Goal: Information Seeking & Learning: Learn about a topic

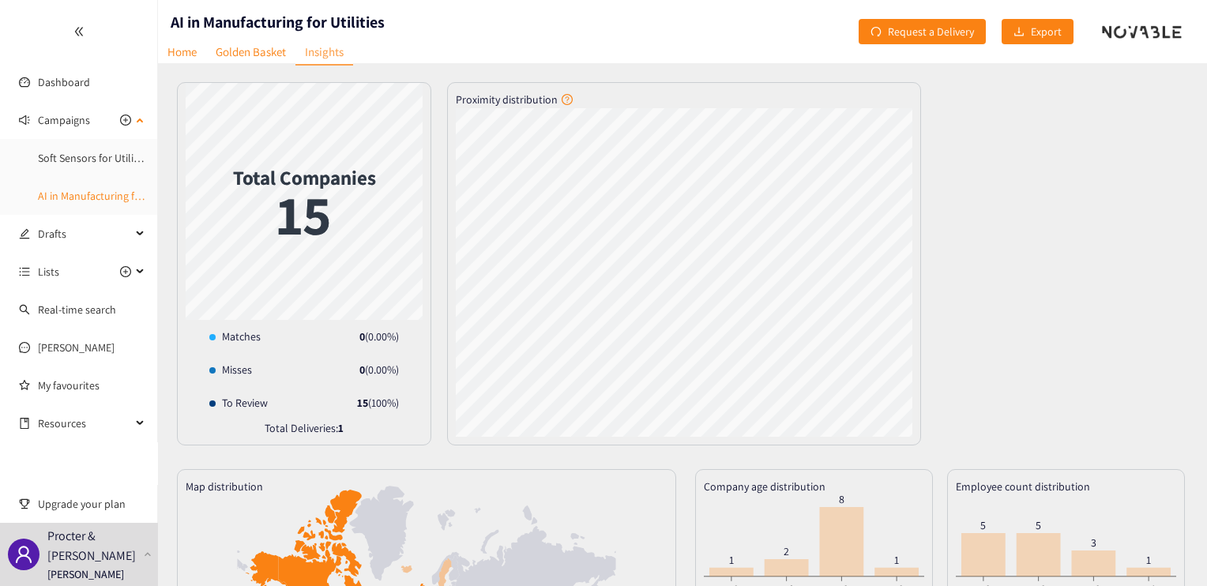
click at [77, 189] on link "AI in Manufacturing for Utilities" at bounding box center [110, 196] width 145 height 14
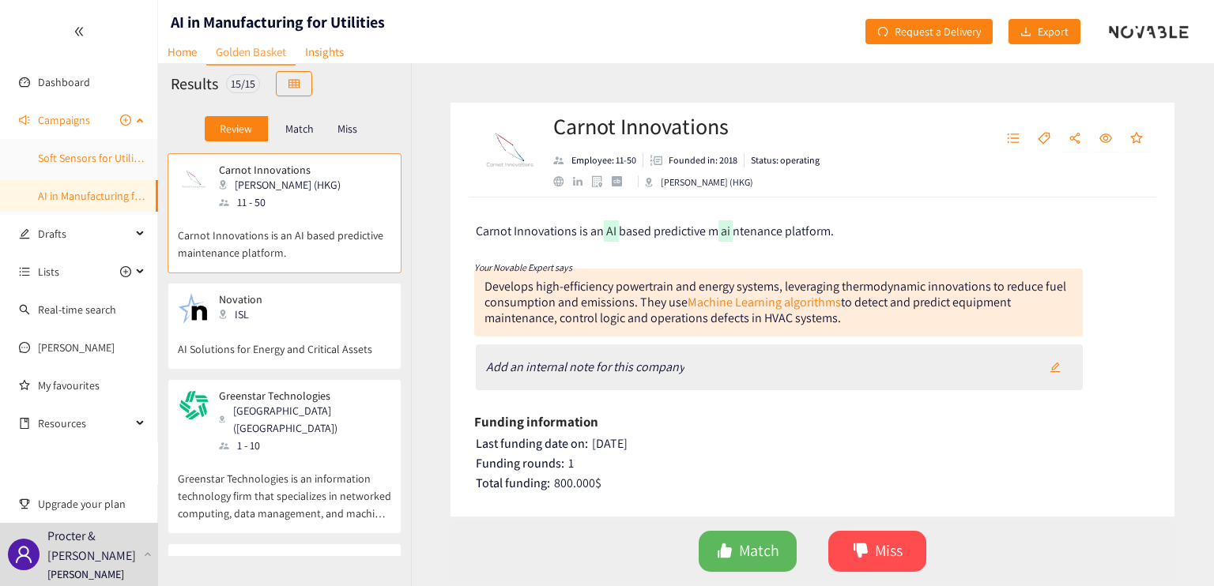
click at [76, 165] on link "Soft Sensors for Utility - Sustainability" at bounding box center [125, 158] width 175 height 14
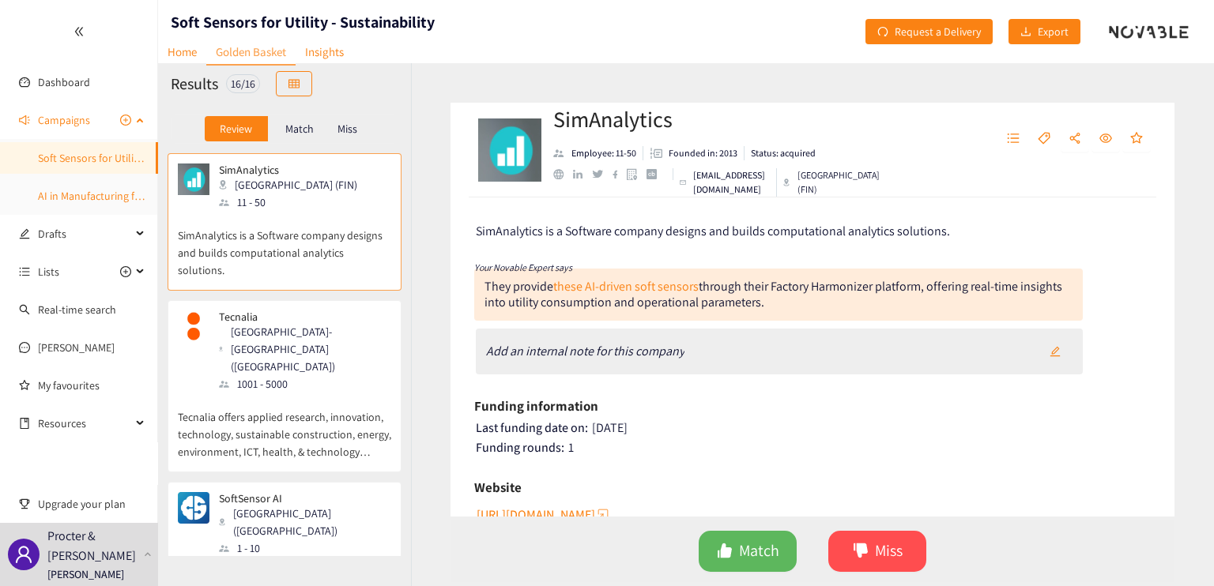
click at [65, 198] on link "AI in Manufacturing for Utilities" at bounding box center [110, 196] width 145 height 14
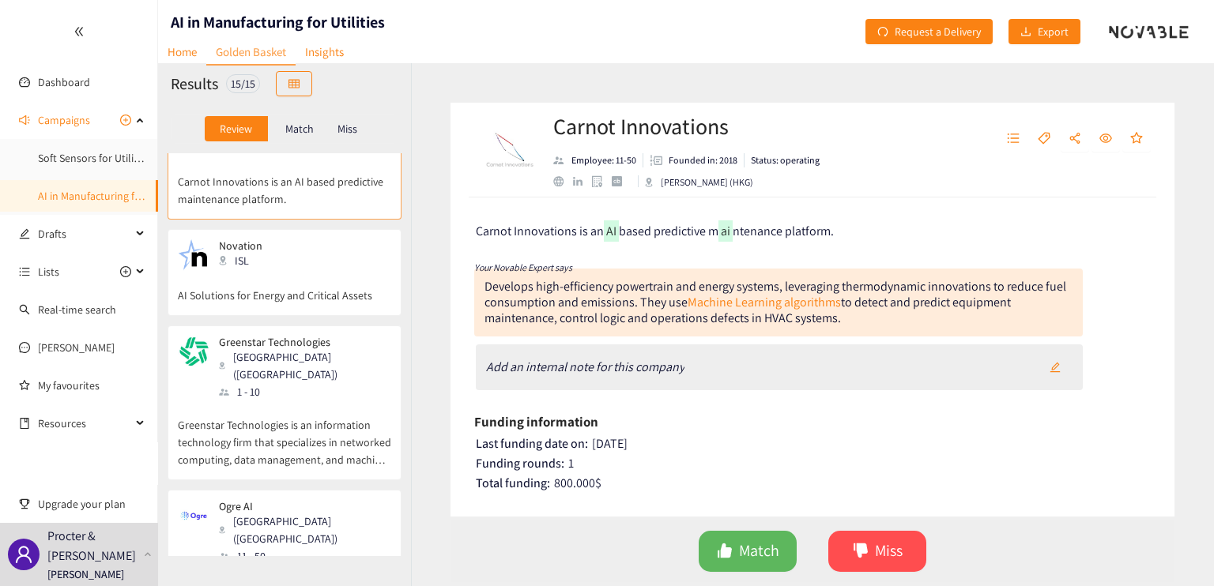
scroll to position [79, 0]
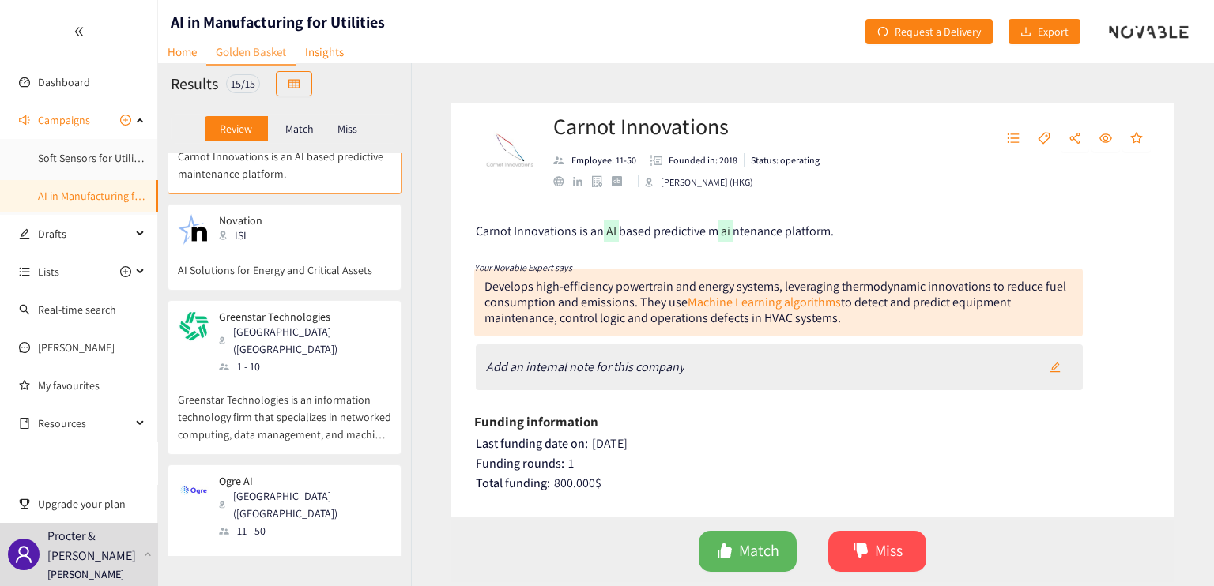
click at [305, 244] on div "Novation ISL" at bounding box center [284, 230] width 213 height 32
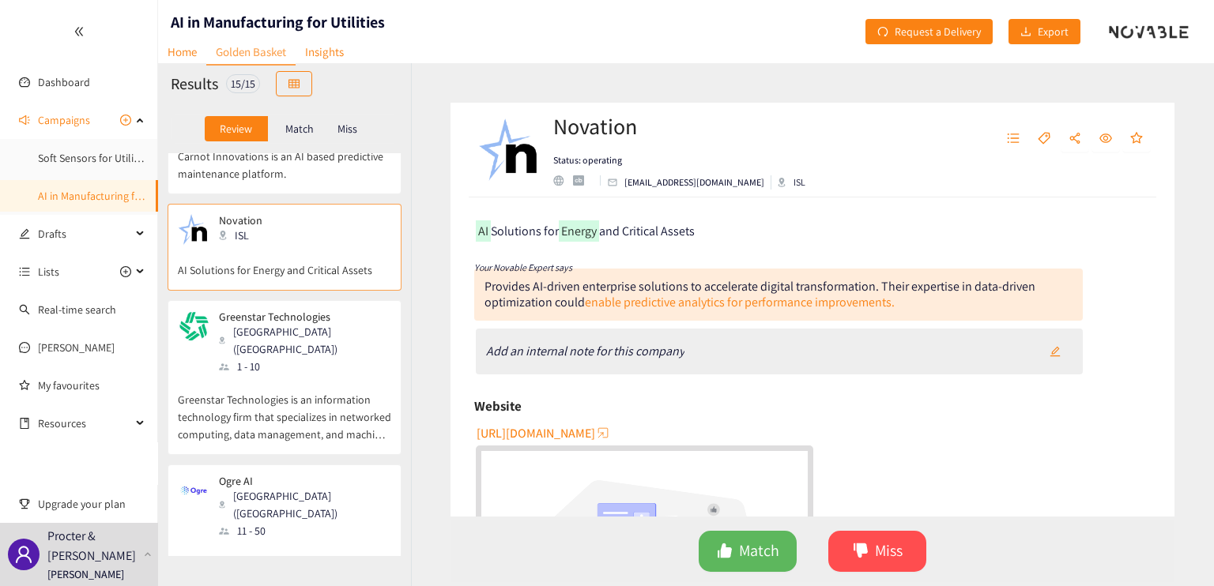
click at [595, 429] on span "[URL][DOMAIN_NAME]" at bounding box center [535, 433] width 119 height 20
click at [311, 358] on div "1 - 10" at bounding box center [304, 366] width 171 height 17
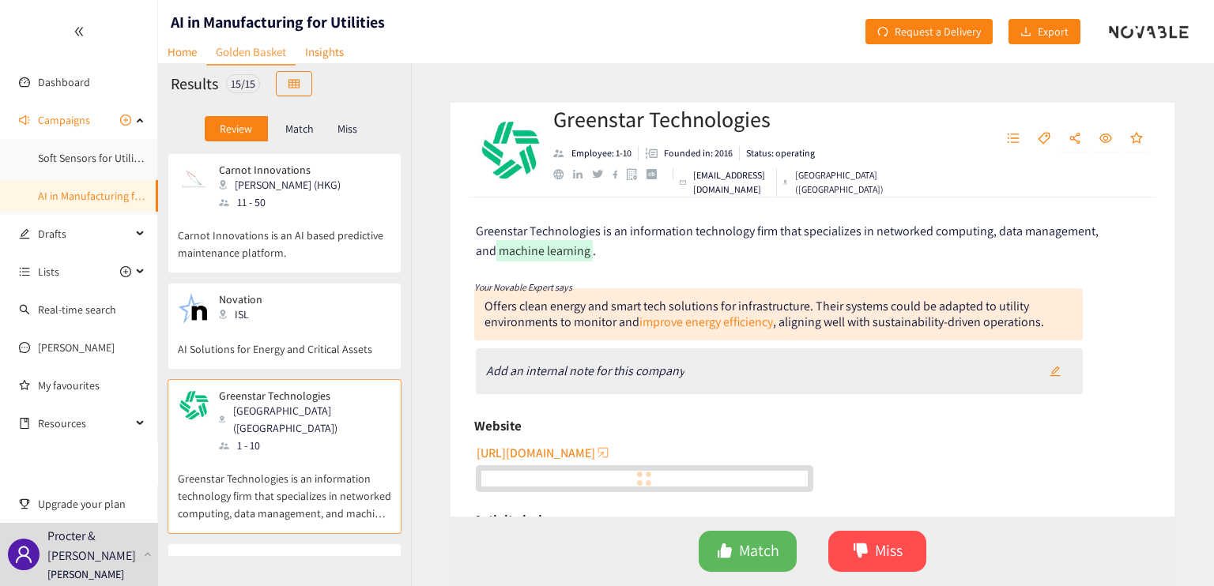
scroll to position [237, 0]
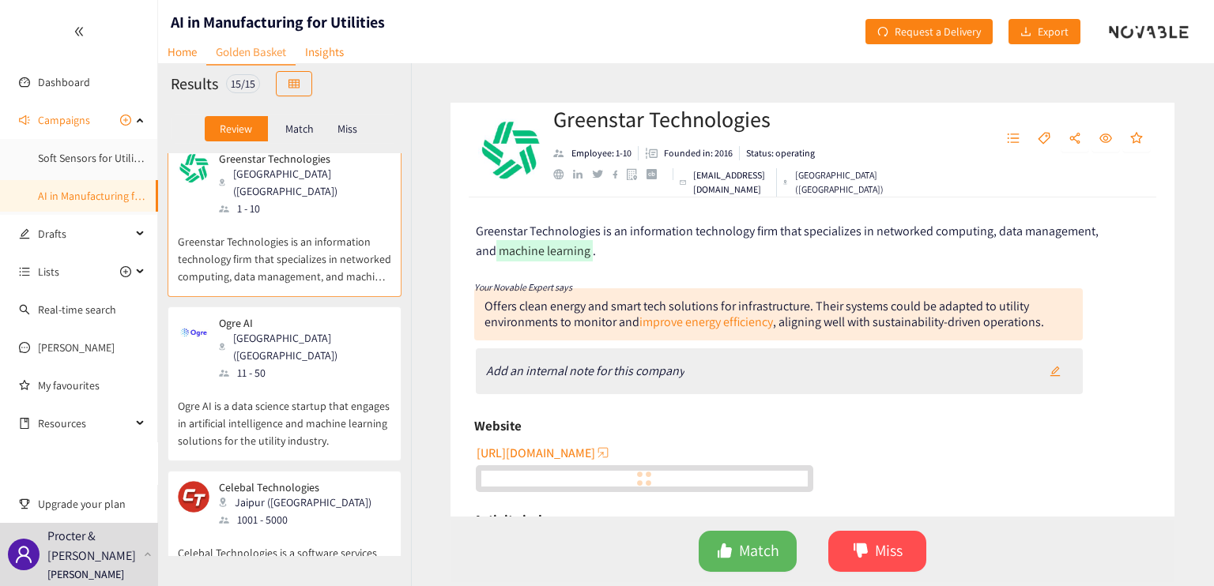
click at [312, 382] on p "Ogre AI is a data science startup that engages in artificial intelligence and m…" at bounding box center [284, 416] width 213 height 68
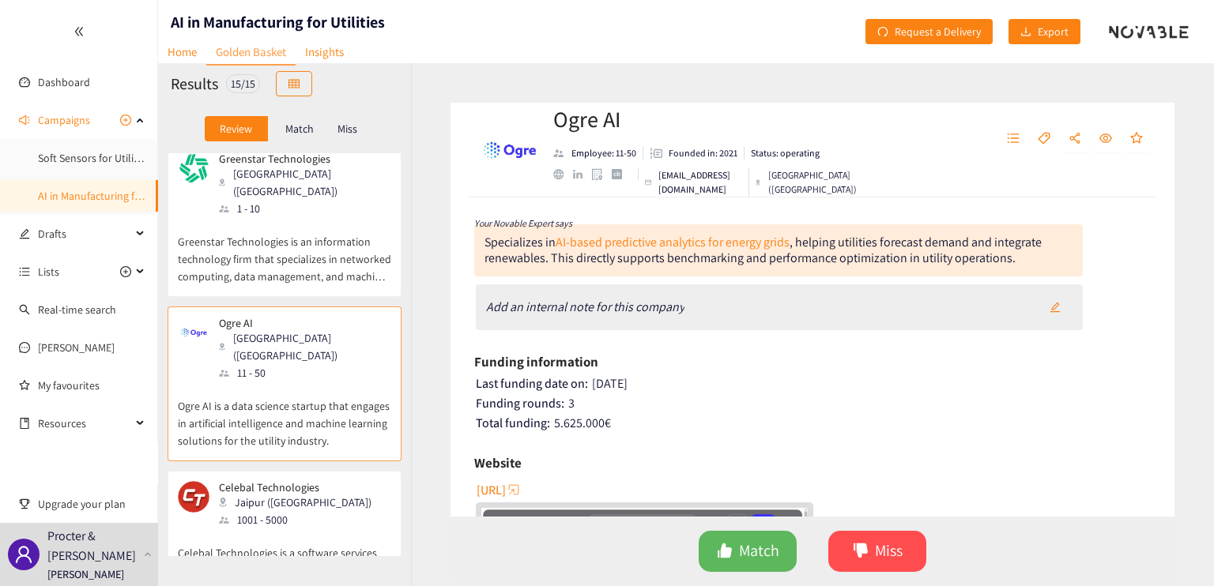
scroll to position [79, 0]
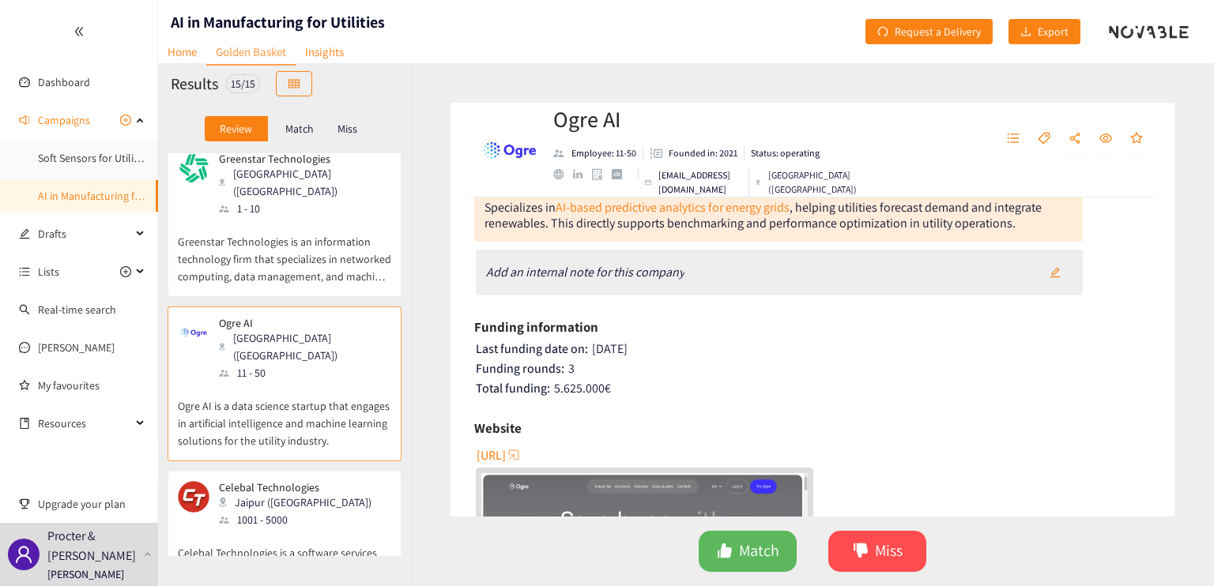
click at [506, 452] on span "[URL]" at bounding box center [490, 456] width 29 height 20
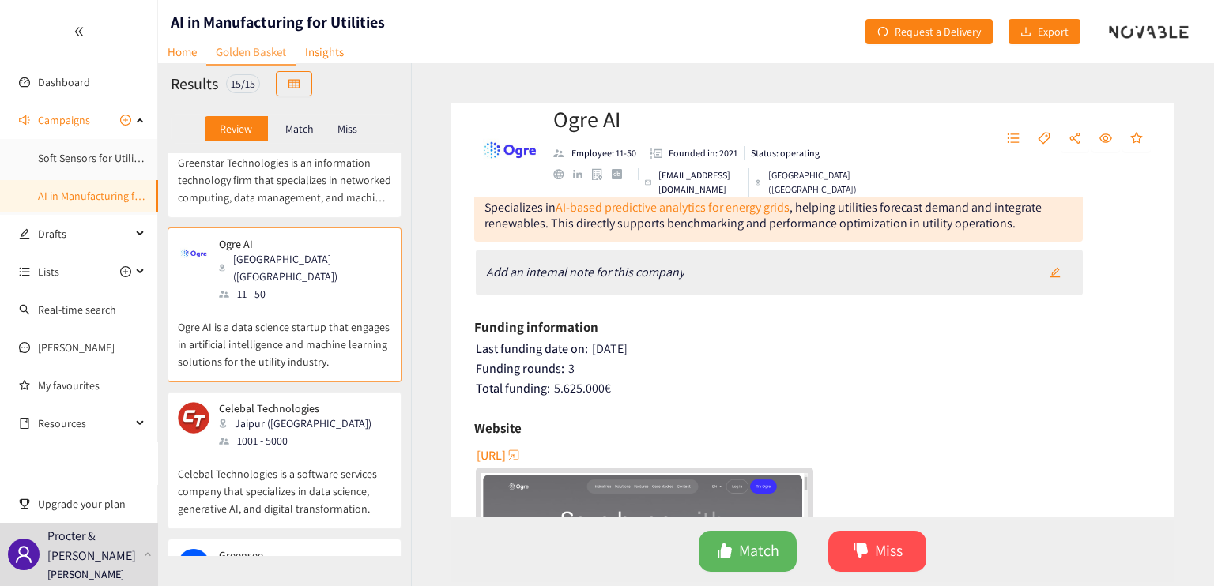
click at [316, 450] on p "Celebal Technologies is a software services company that specializes in data sc…" at bounding box center [284, 484] width 213 height 68
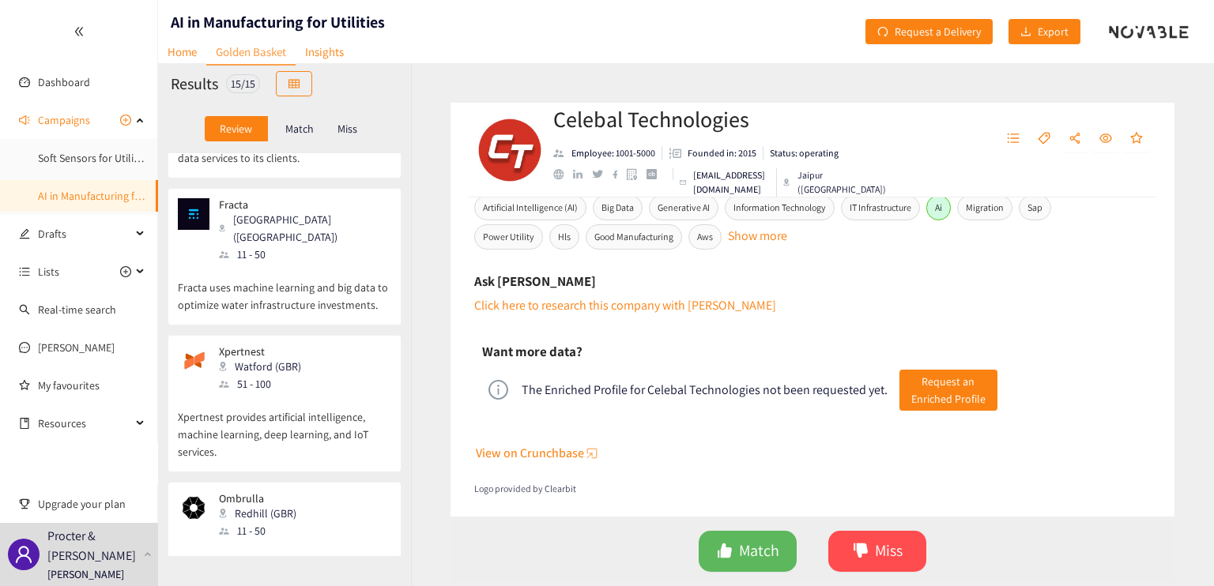
scroll to position [1264, 0]
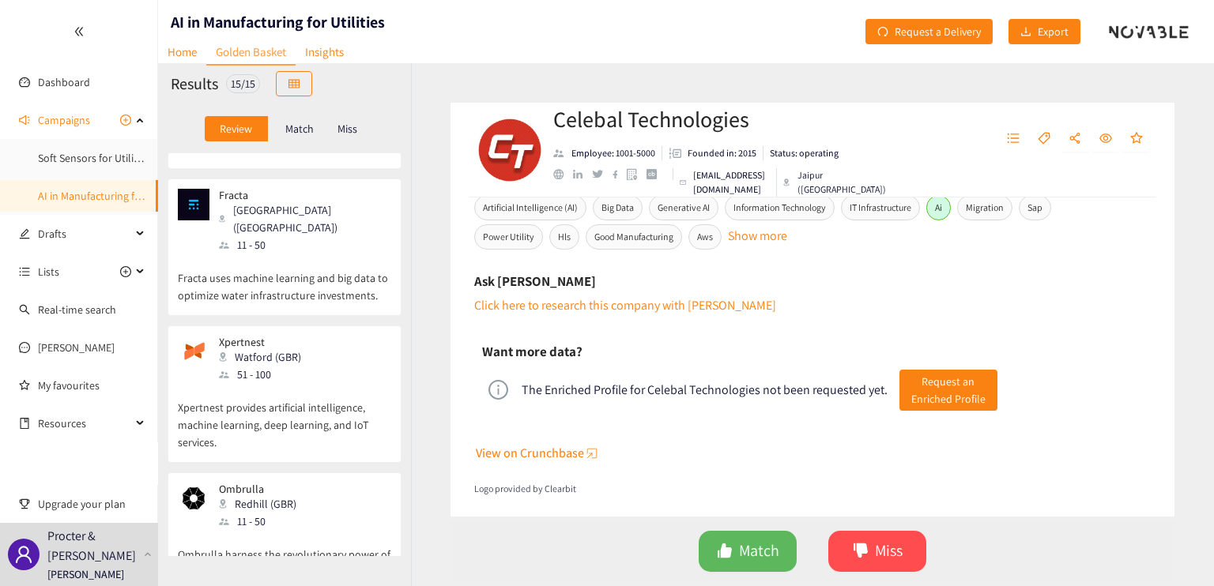
click at [354, 336] on div "Xpertnest Watford (GBR) 51 - 100" at bounding box center [284, 359] width 213 height 47
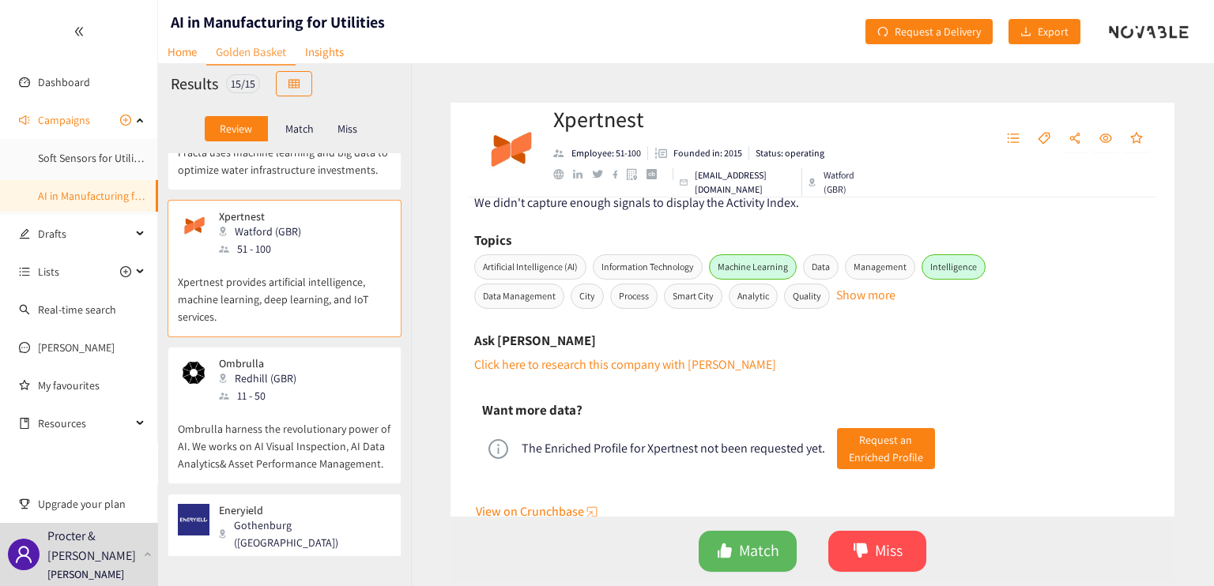
scroll to position [1501, 0]
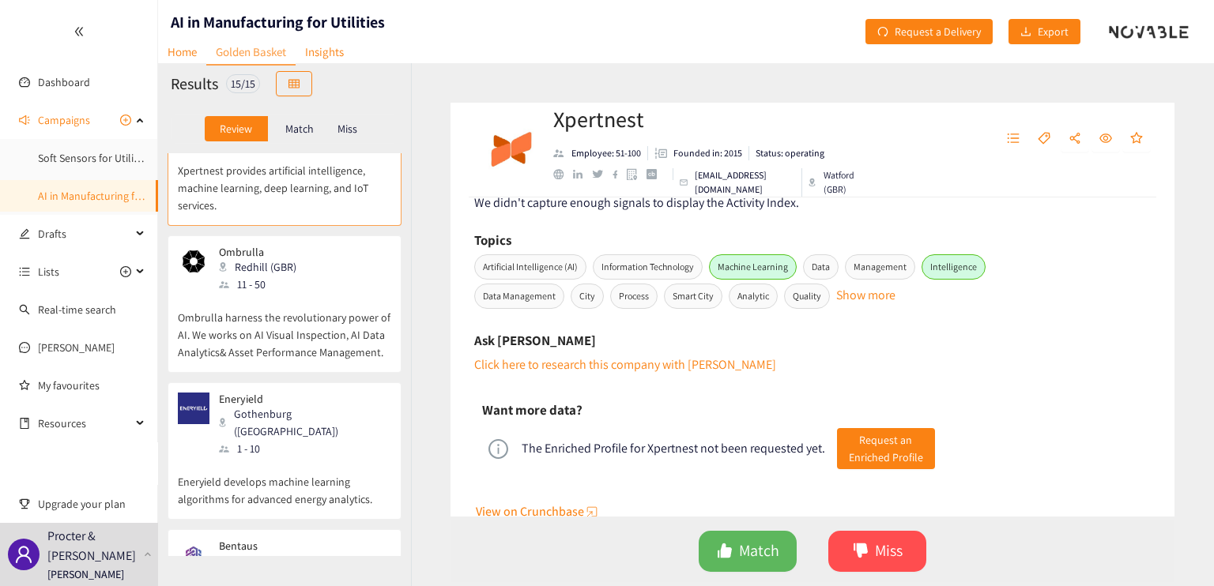
click at [269, 293] on p "Ombrulla harness the revolutionary power of AI. We works on AI Visual Inspectio…" at bounding box center [284, 327] width 213 height 68
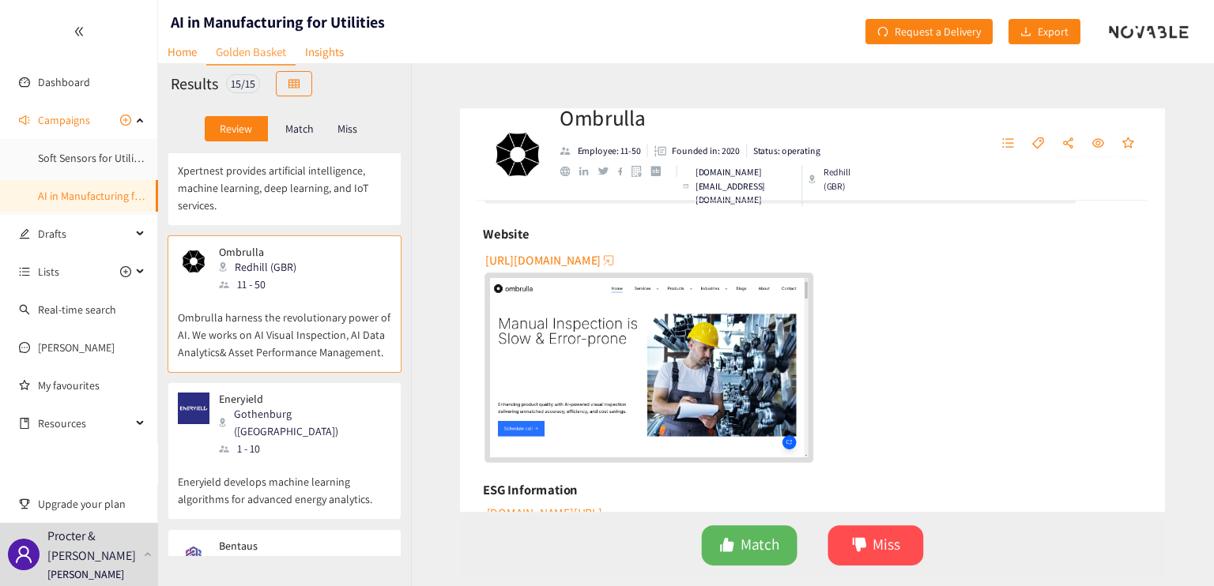
scroll to position [158, 0]
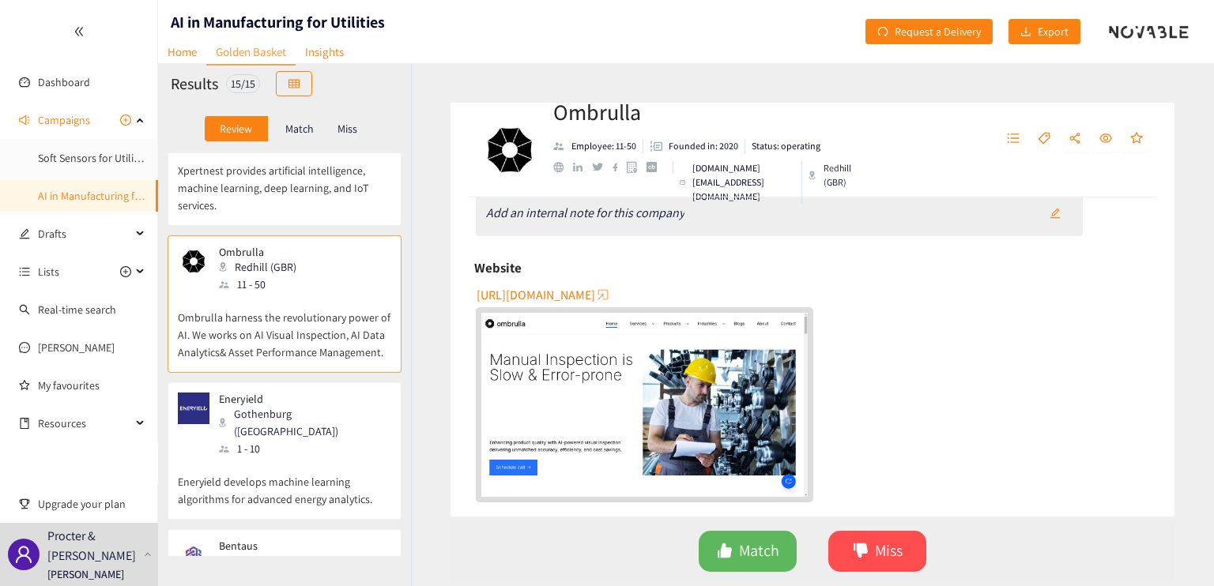
click at [553, 291] on span "[URL][DOMAIN_NAME]" at bounding box center [535, 295] width 119 height 20
click at [330, 393] on div "Eneryield Gothenburg ([GEOGRAPHIC_DATA]) 1 - 10" at bounding box center [284, 425] width 213 height 65
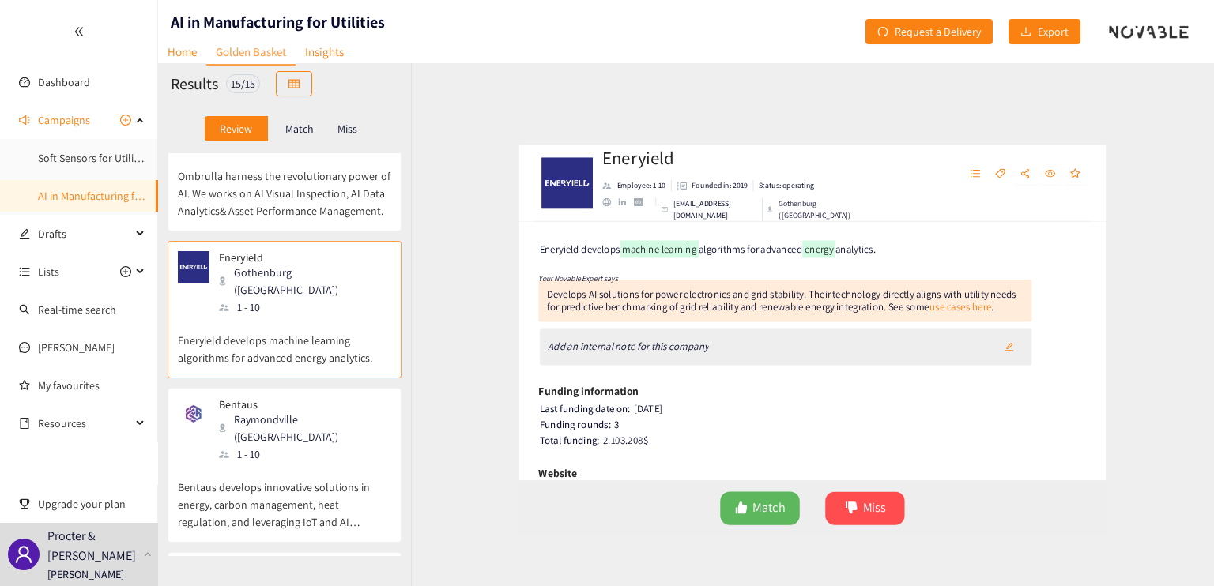
scroll to position [1659, 0]
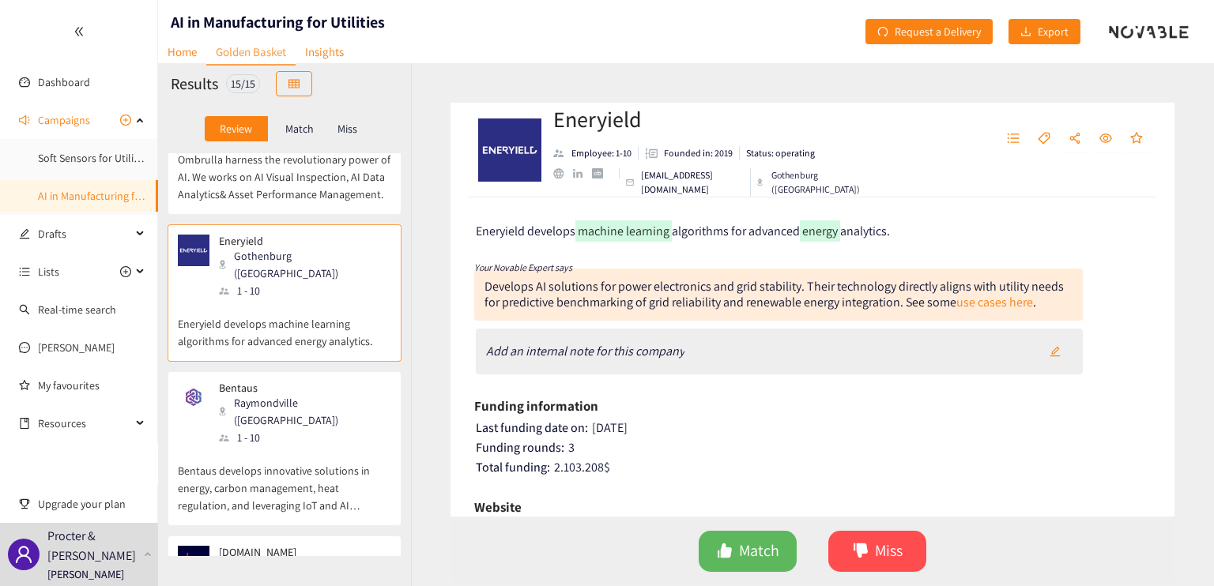
click at [346, 446] on p "Bentaus develops innovative solutions in energy, carbon management, heat regula…" at bounding box center [284, 480] width 213 height 68
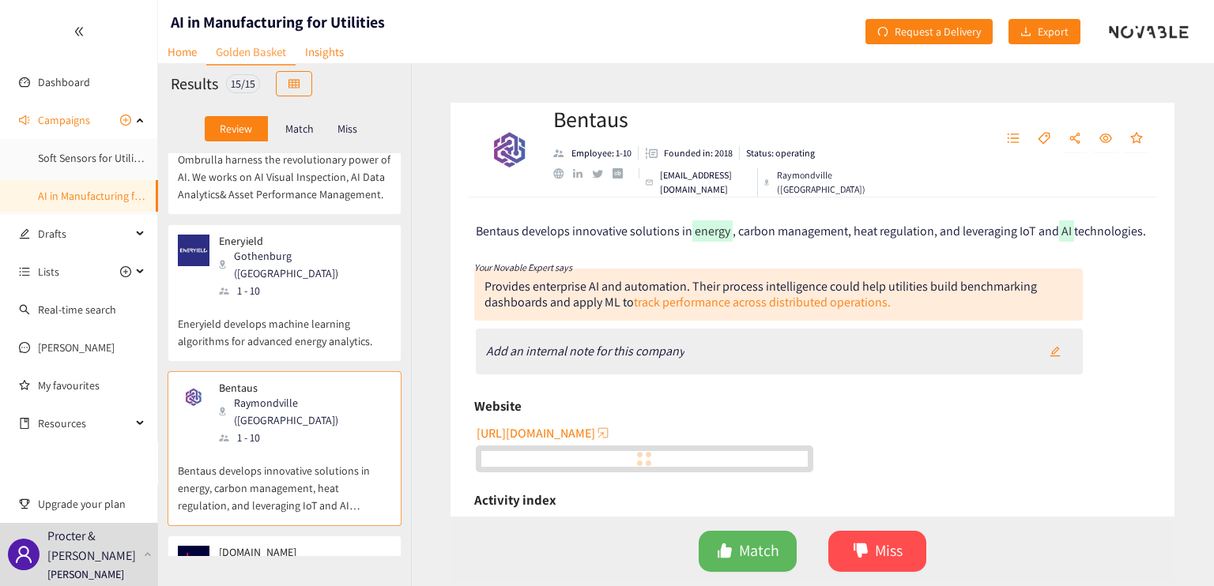
scroll to position [1676, 0]
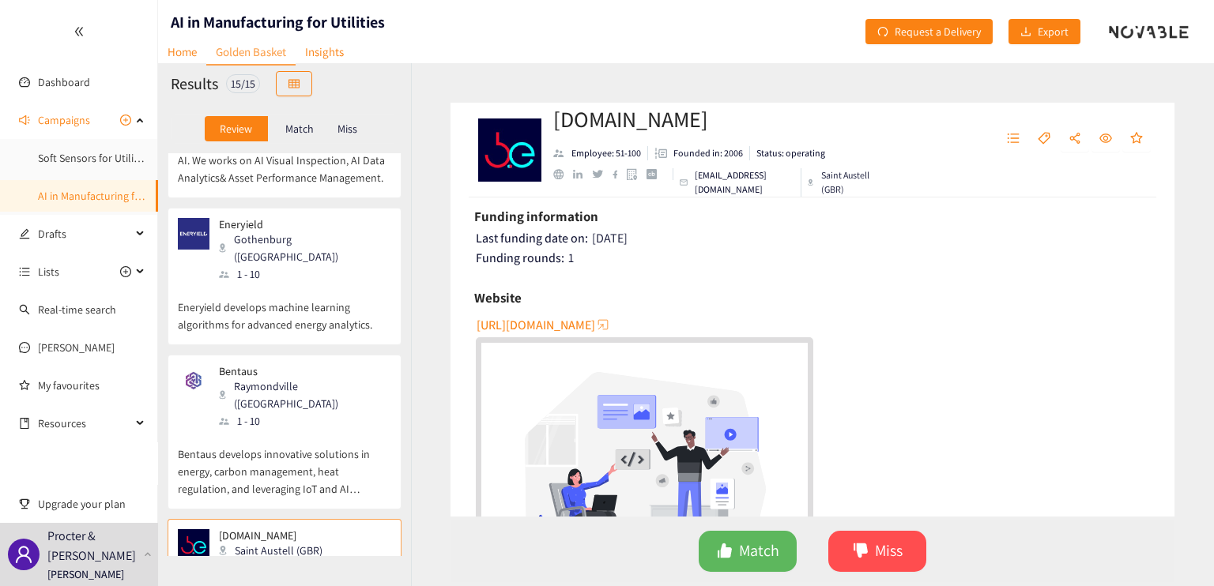
scroll to position [237, 0]
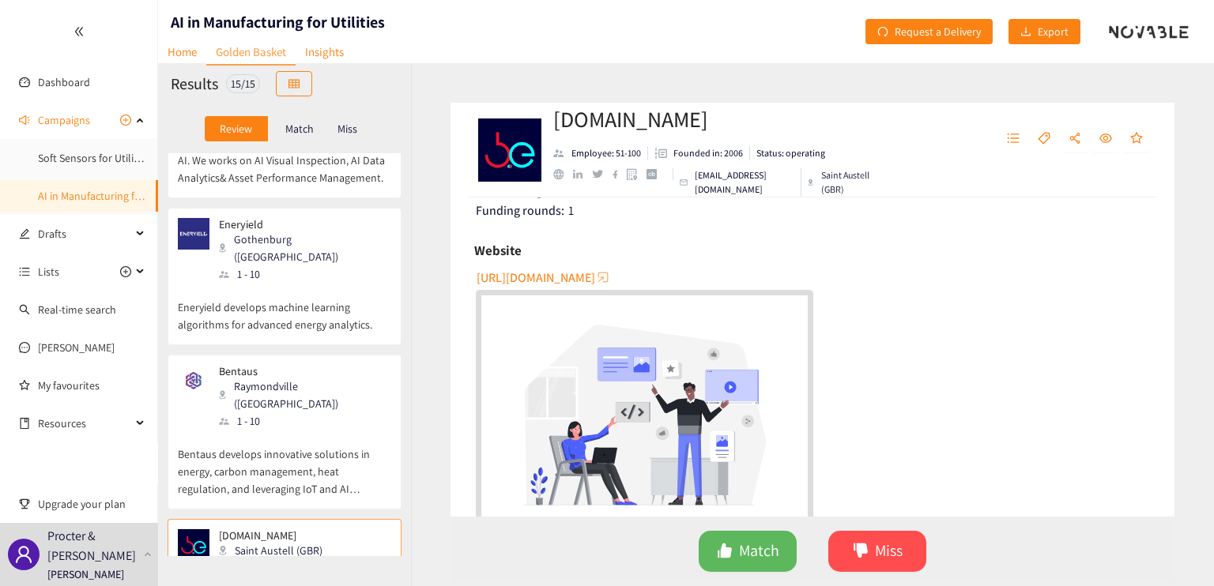
click at [551, 277] on span "[URL][DOMAIN_NAME]" at bounding box center [535, 278] width 119 height 20
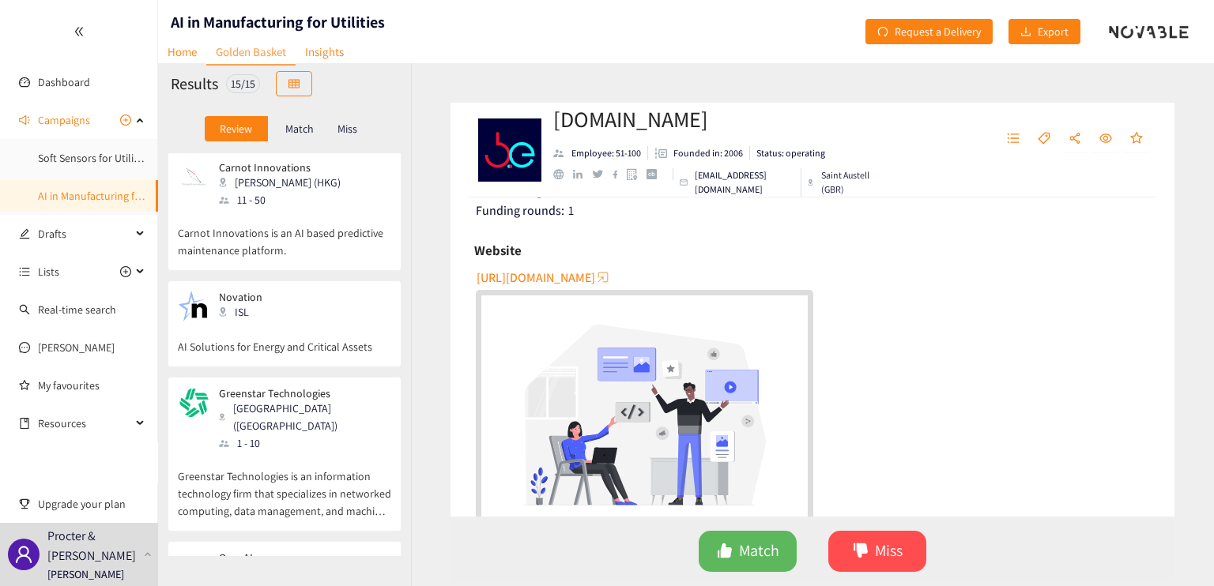
scroll to position [0, 0]
click at [334, 198] on div "Carnot Innovations [PERSON_NAME] (HKG) 11 - 50" at bounding box center [284, 187] width 213 height 47
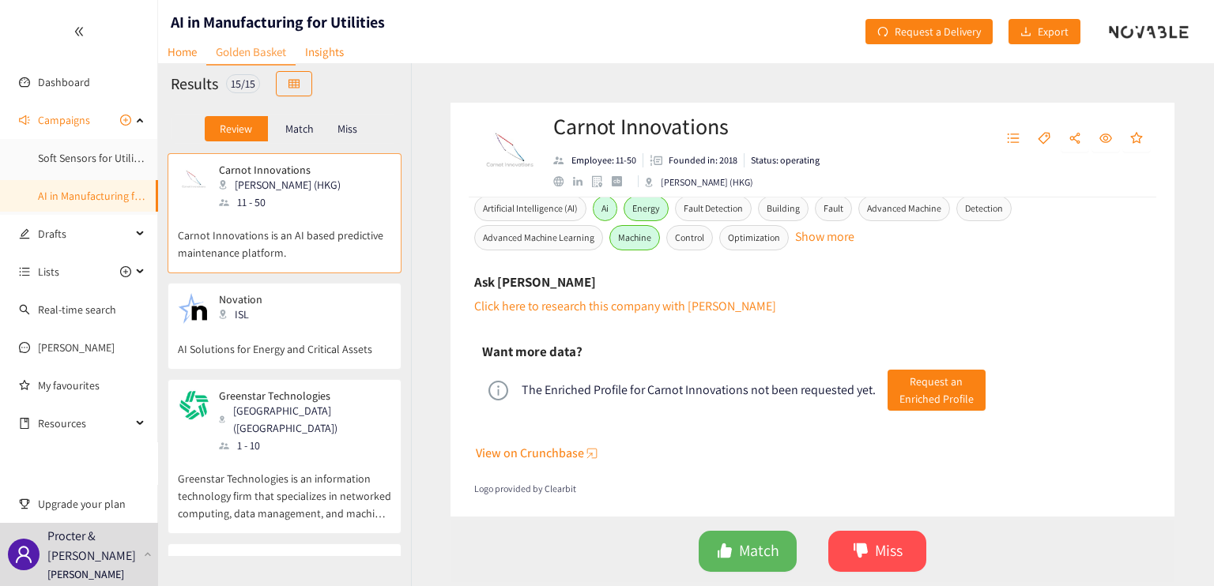
scroll to position [666, 0]
click at [555, 452] on span "View on Crunchbase" at bounding box center [530, 452] width 108 height 20
